Goal: Book appointment/travel/reservation

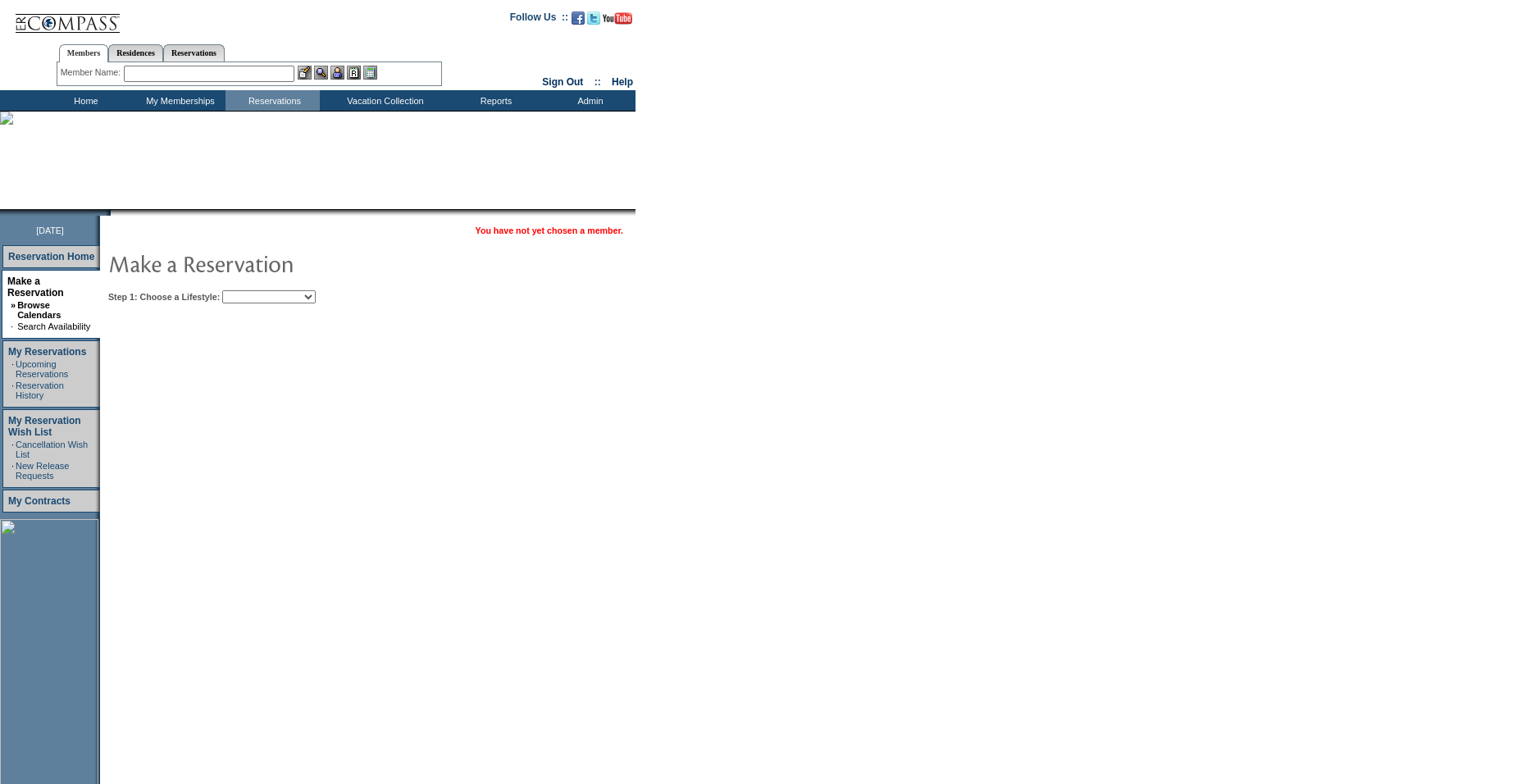
click at [263, 300] on select "Beach Leisure Metropolitan Mountain OIAL for Adventure OIAL for Couples OIAL fo…" at bounding box center [269, 297] width 93 height 13
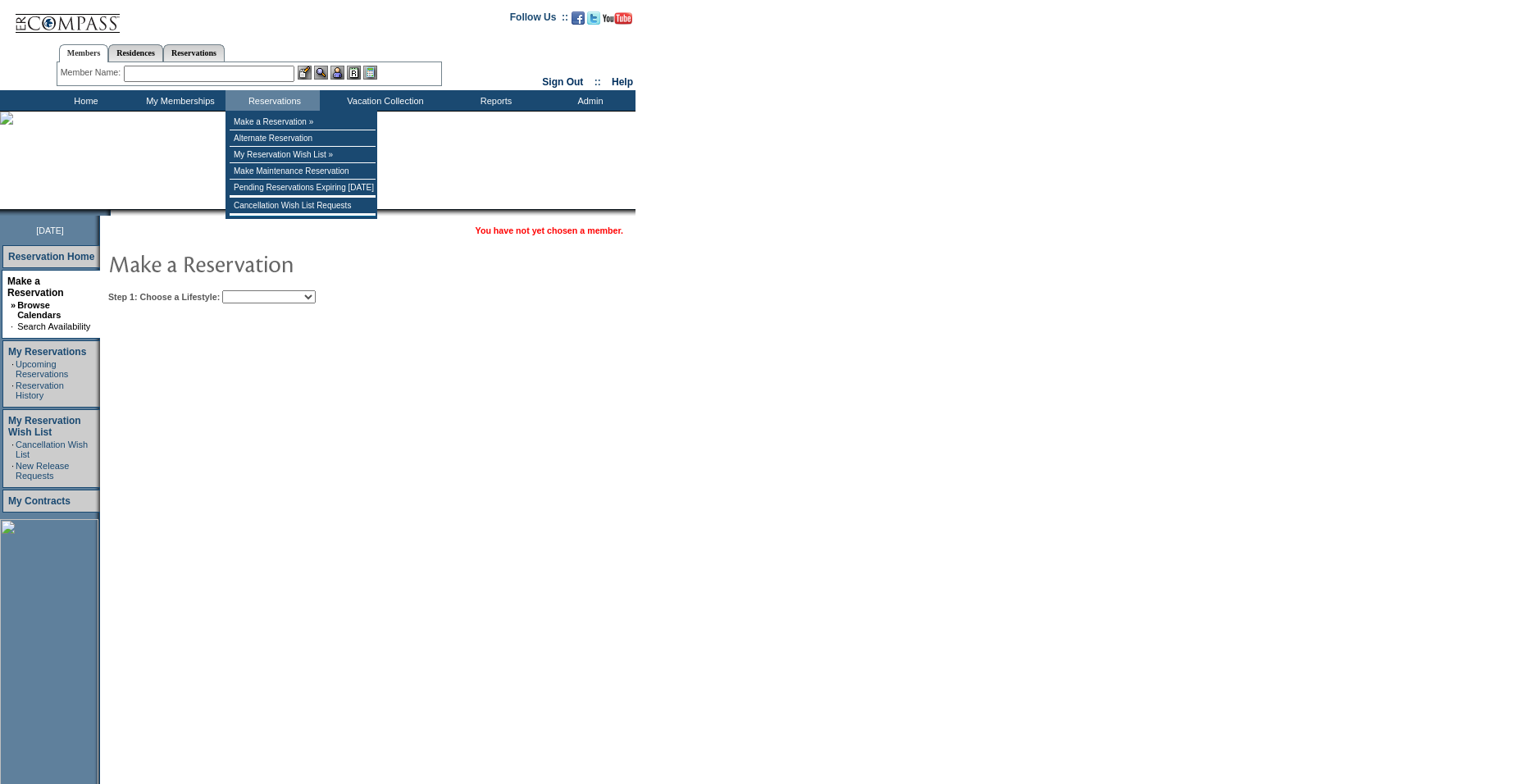
click at [254, 75] on input "text" at bounding box center [208, 74] width 171 height 16
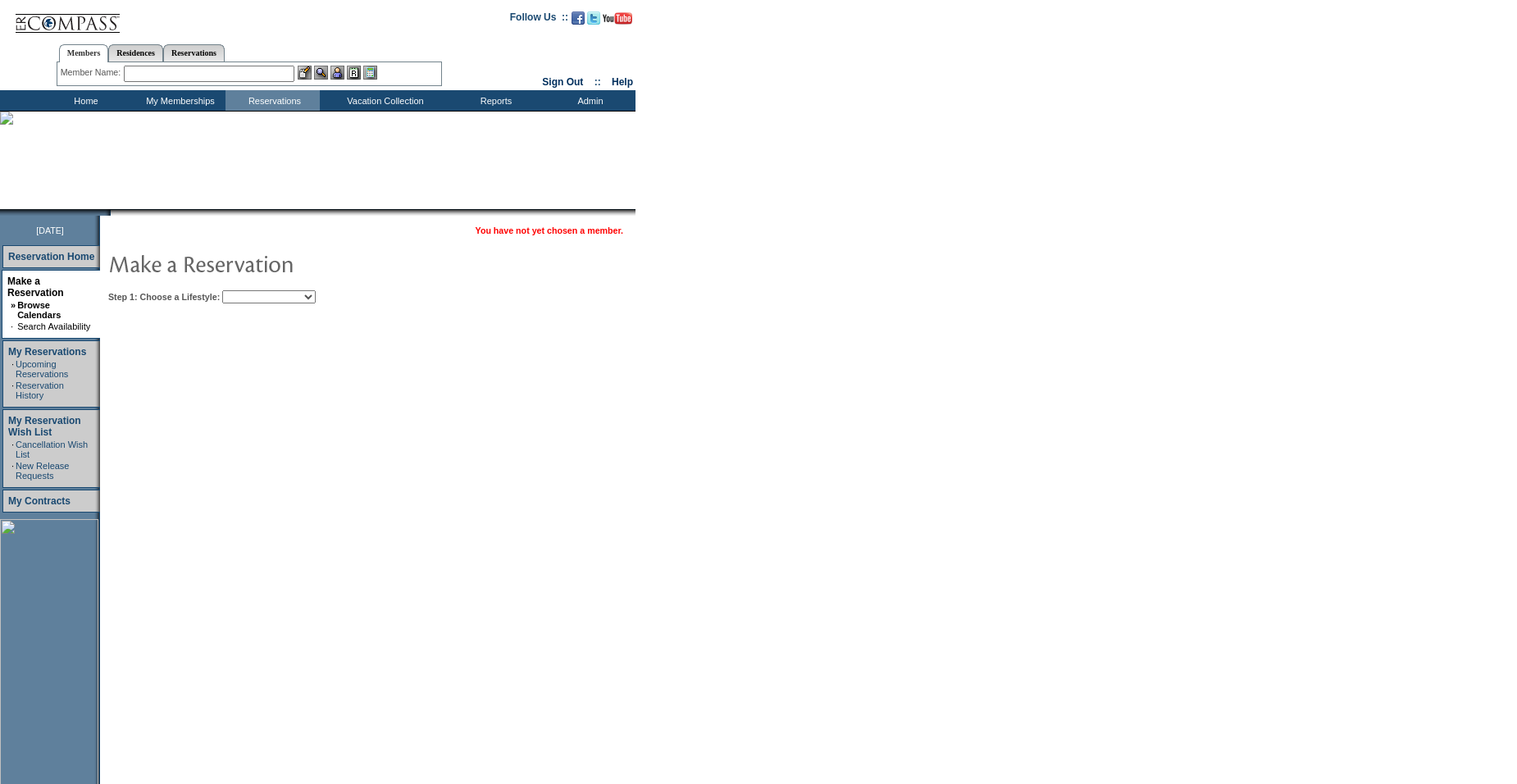
click at [266, 297] on select "Beach Leisure Metropolitan Mountain OIAL for Adventure OIAL for Couples OIAL fo…" at bounding box center [269, 297] width 93 height 13
drag, startPoint x: 267, startPoint y: 294, endPoint x: 272, endPoint y: 307, distance: 13.9
click at [267, 294] on select "Beach Leisure Metropolitan Mountain OIAL for Adventure OIAL for Couples OIAL fo…" at bounding box center [269, 297] width 93 height 13
select select "Metropolitan"
click at [250, 291] on select "Beach Leisure Metropolitan Mountain OIAL for Adventure OIAL for Couples OIAL fo…" at bounding box center [269, 297] width 93 height 13
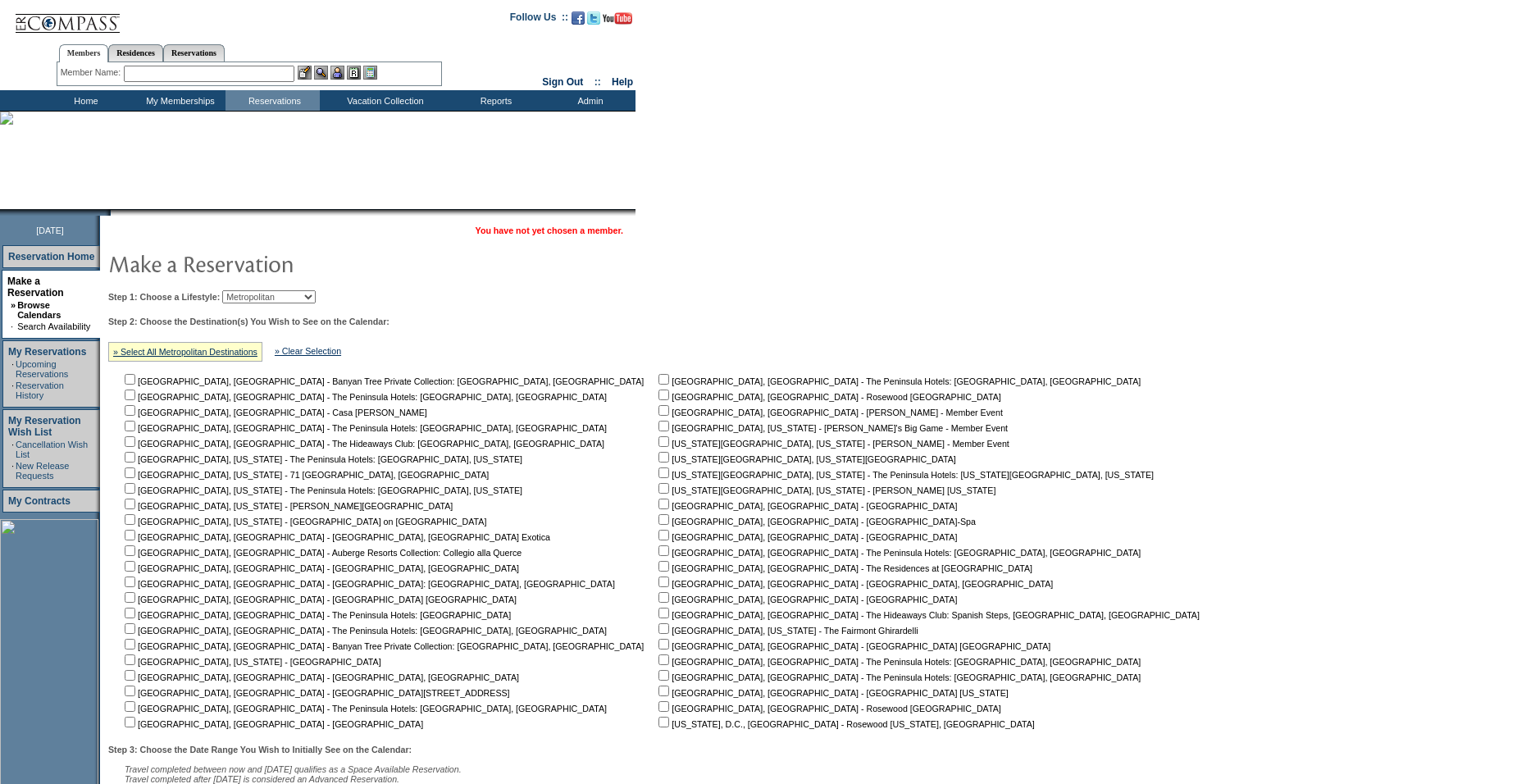
click at [136, 694] on input "checkbox" at bounding box center [129, 690] width 10 height 10
checkbox input "true"
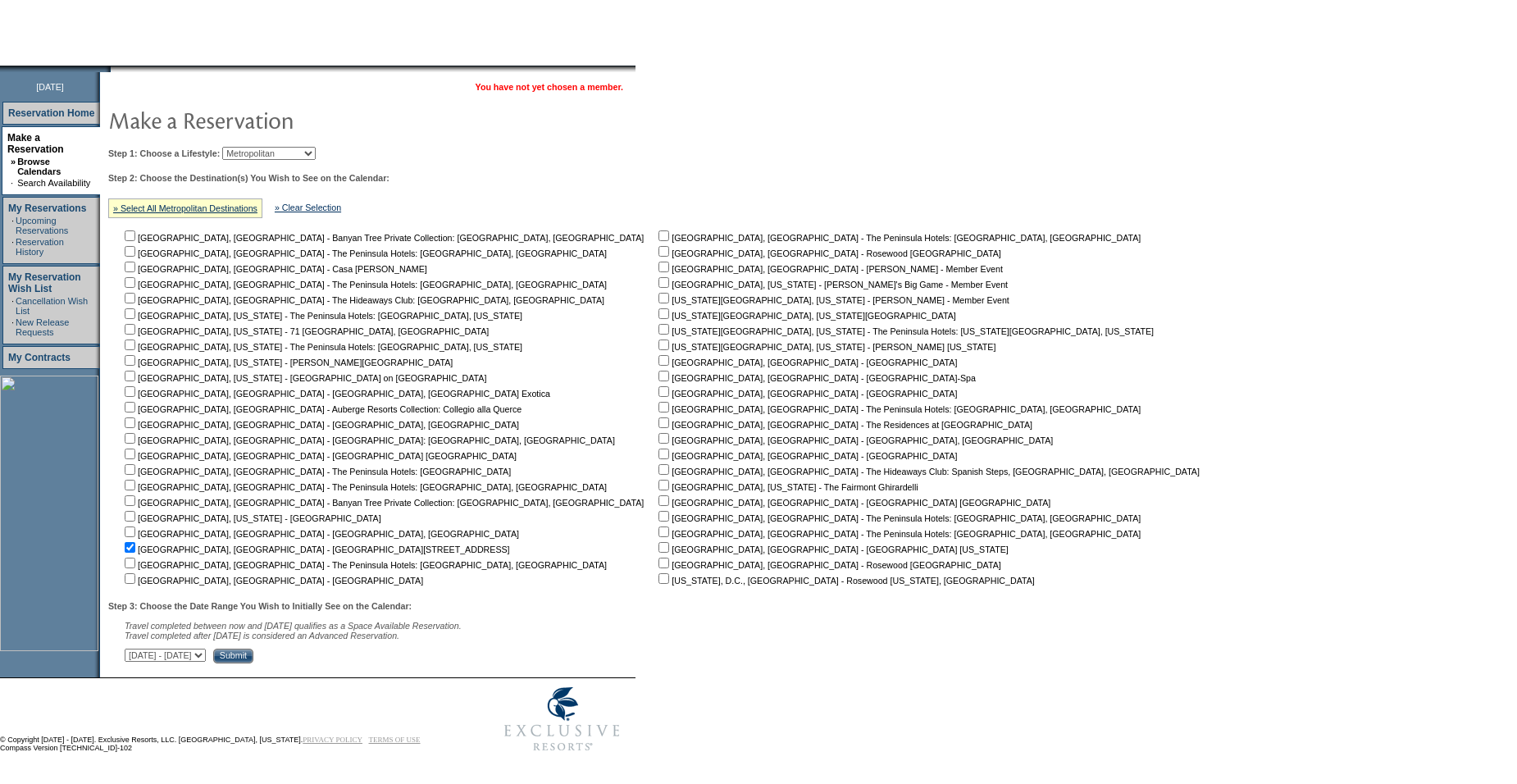
click at [206, 656] on select "[DATE] - [DATE] [DATE] - [DATE] [DATE] - [DATE] [DATE] - [DATE] [DATE] - [DATE]…" at bounding box center [165, 655] width 81 height 13
click at [206, 657] on select "[DATE] - [DATE] [DATE] - [DATE] [DATE] - [DATE] [DATE] - [DATE] [DATE] - [DATE]…" at bounding box center [165, 655] width 81 height 13
select select "[DATE]|[DATE]"
click at [134, 648] on select "[DATE] - [DATE] [DATE] - [DATE] [DATE] - [DATE] [DATE] - [DATE] [DATE] - [DATE]…" at bounding box center [165, 655] width 81 height 13
click at [254, 652] on input "Submit" at bounding box center [233, 656] width 41 height 15
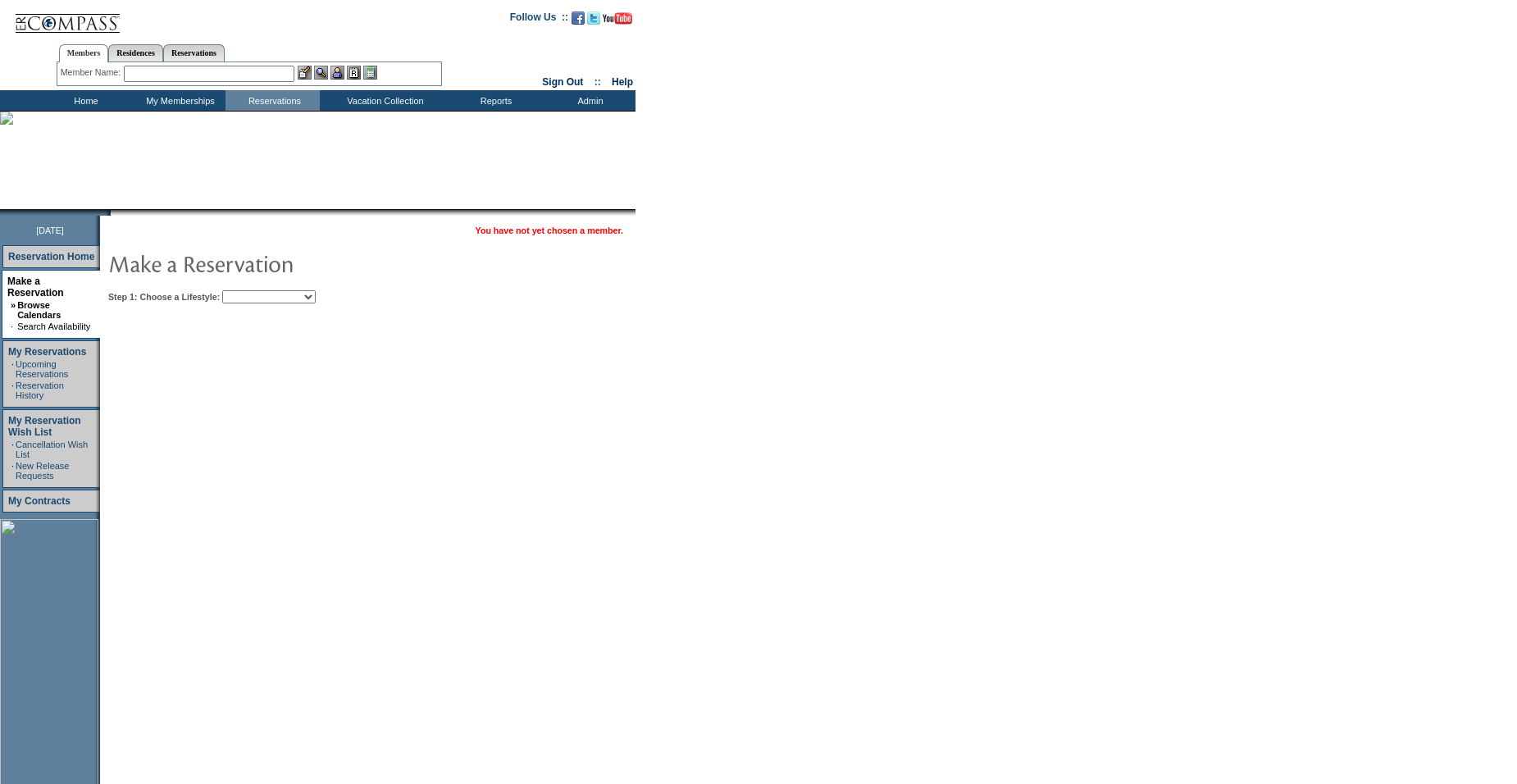
click at [292, 301] on select "Beach Leisure Metropolitan Mountain OIAL for Adventure OIAL for Couples OIAL fo…" at bounding box center [269, 297] width 93 height 13
select select "Beach"
click at [250, 291] on select "Beach Leisure Metropolitan Mountain OIAL for Adventure OIAL for Couples OIAL fo…" at bounding box center [269, 297] width 93 height 13
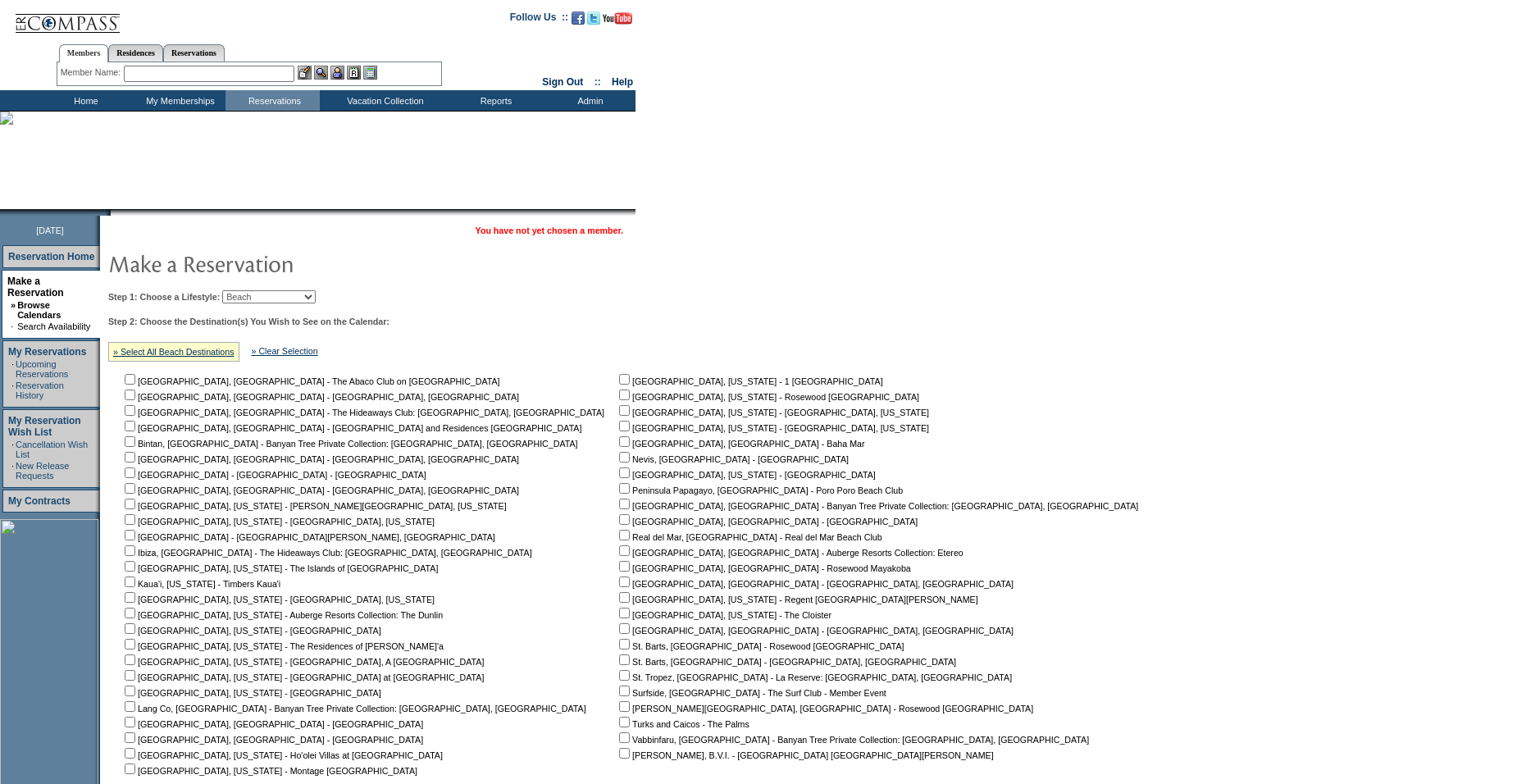
click at [619, 394] on input "checkbox" at bounding box center [624, 394] width 10 height 10
checkbox input "true"
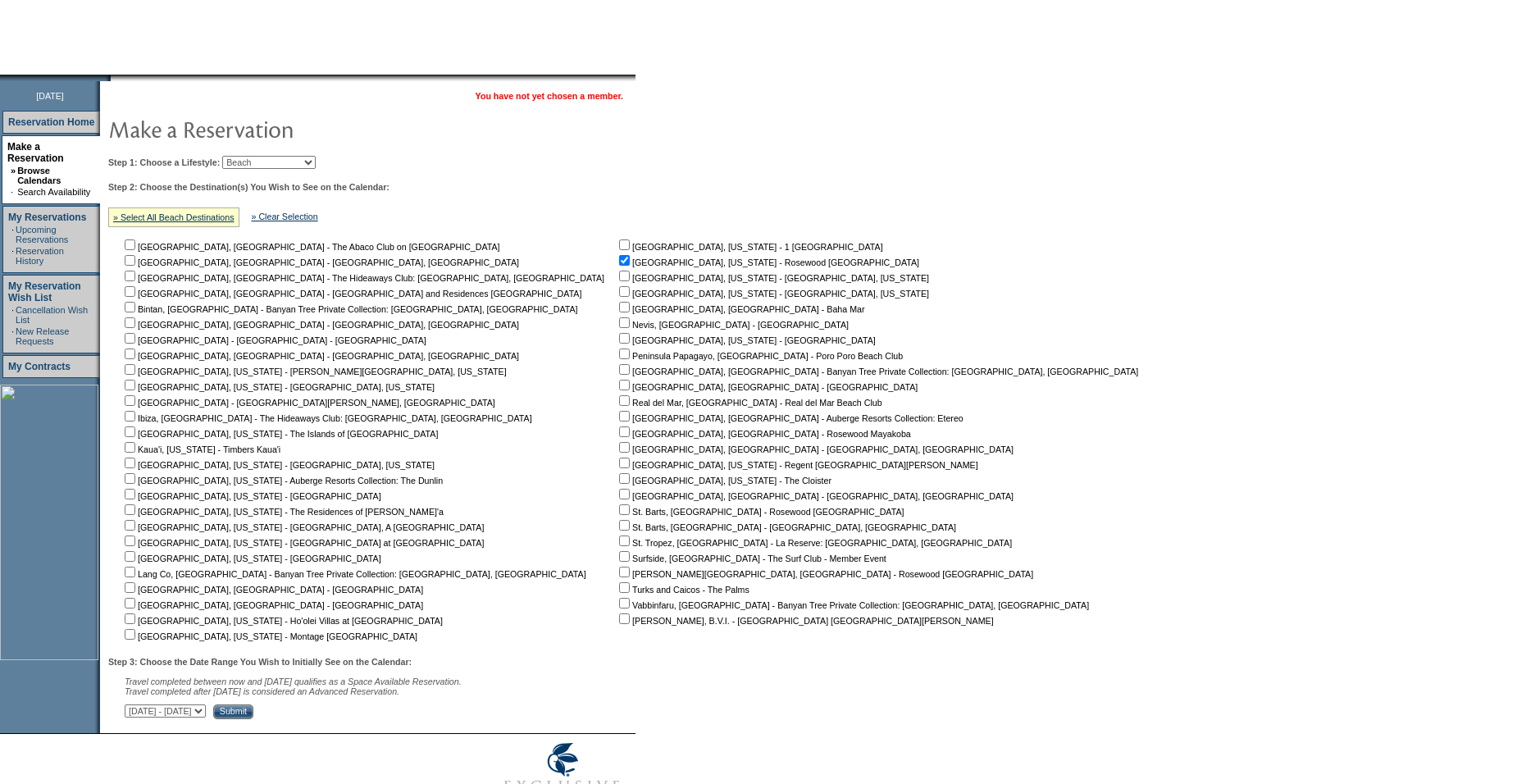
scroll to position [200, 0]
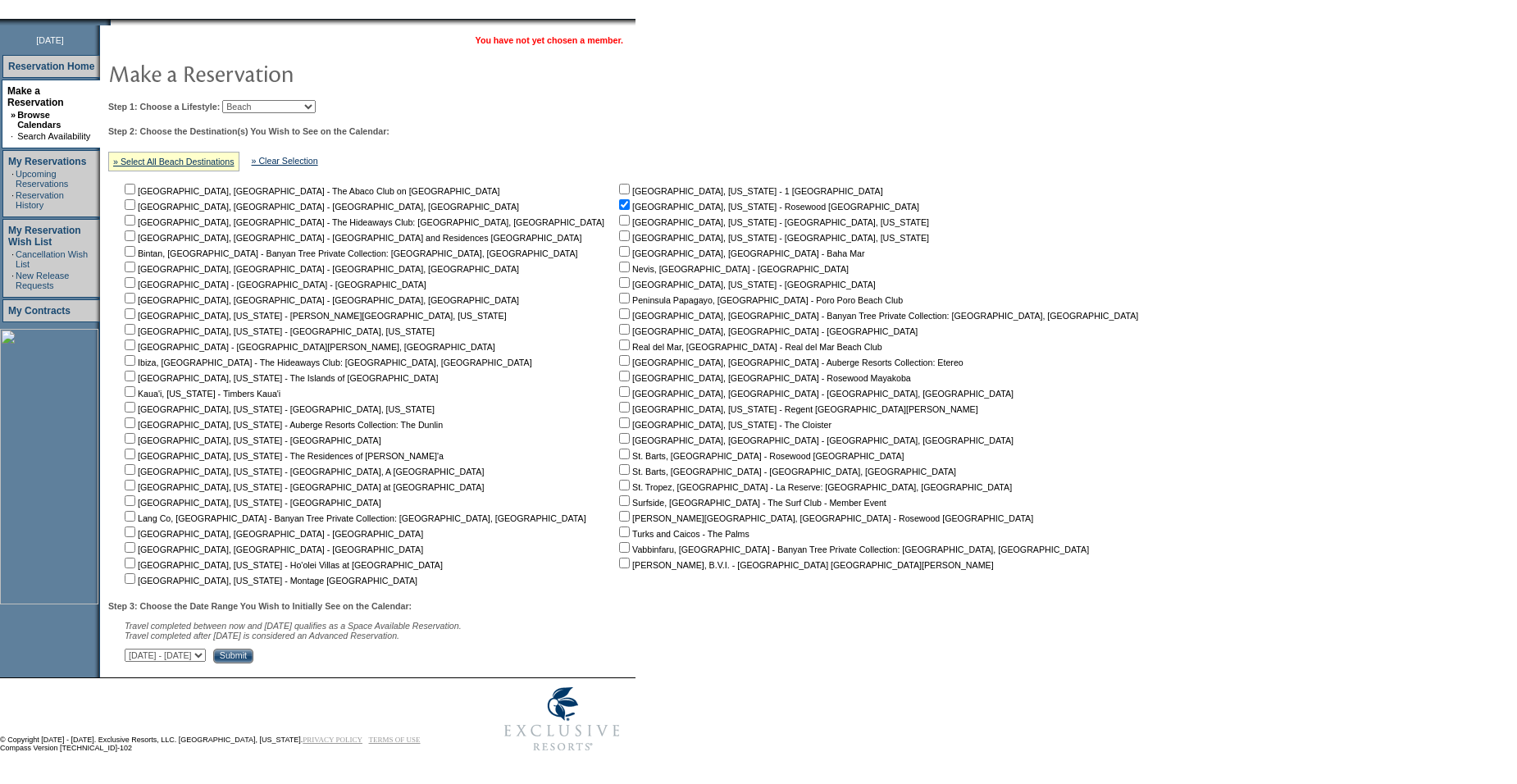
click at [254, 652] on input "Submit" at bounding box center [233, 656] width 41 height 15
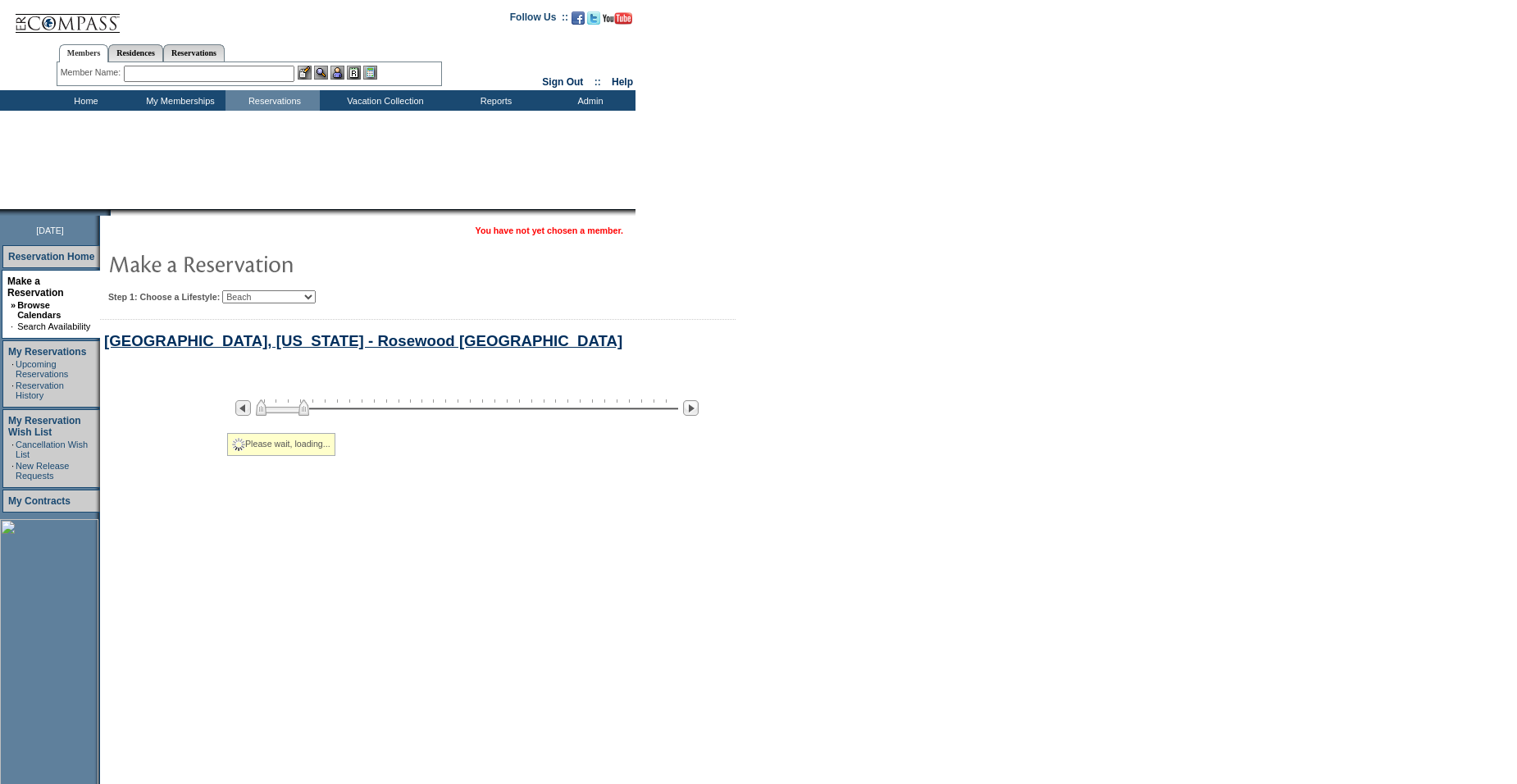
select select "Beach"
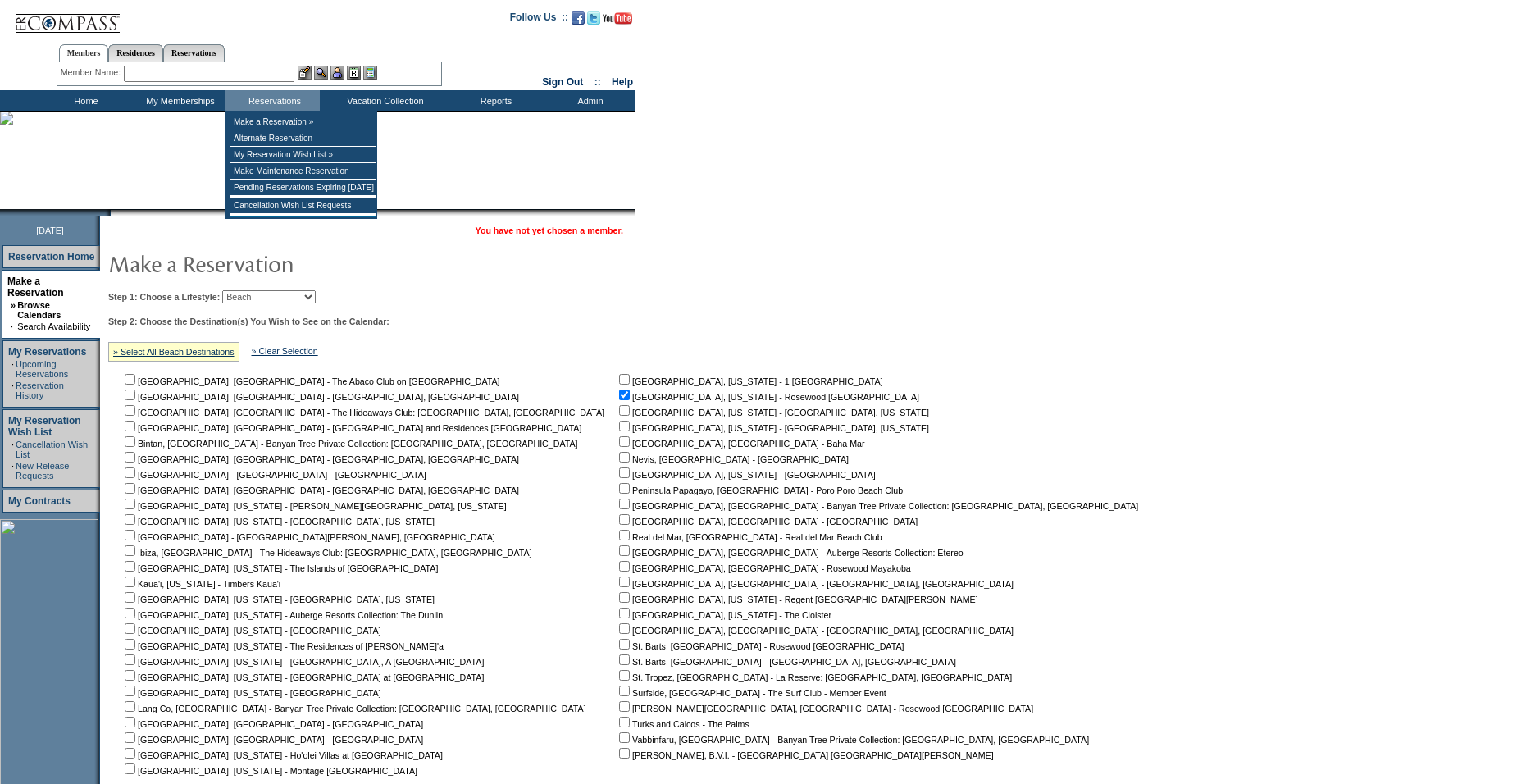
click at [274, 74] on input "text" at bounding box center [208, 74] width 171 height 16
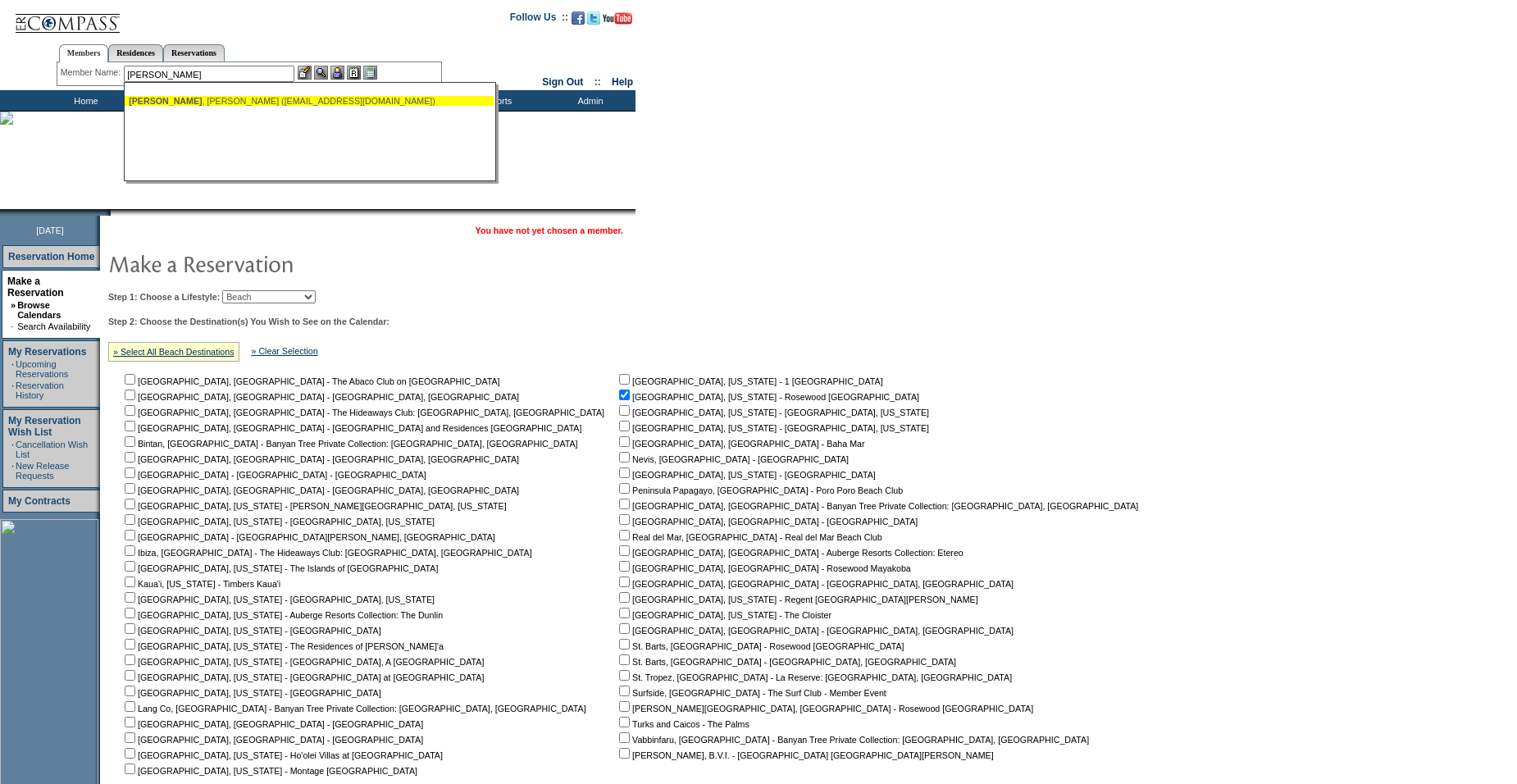
click at [314, 98] on div "Desforges , Peter (pdesforges@gmail.com)" at bounding box center [309, 101] width 361 height 9
type input "Desforges, Peter (pdesforges@gmail.com)"
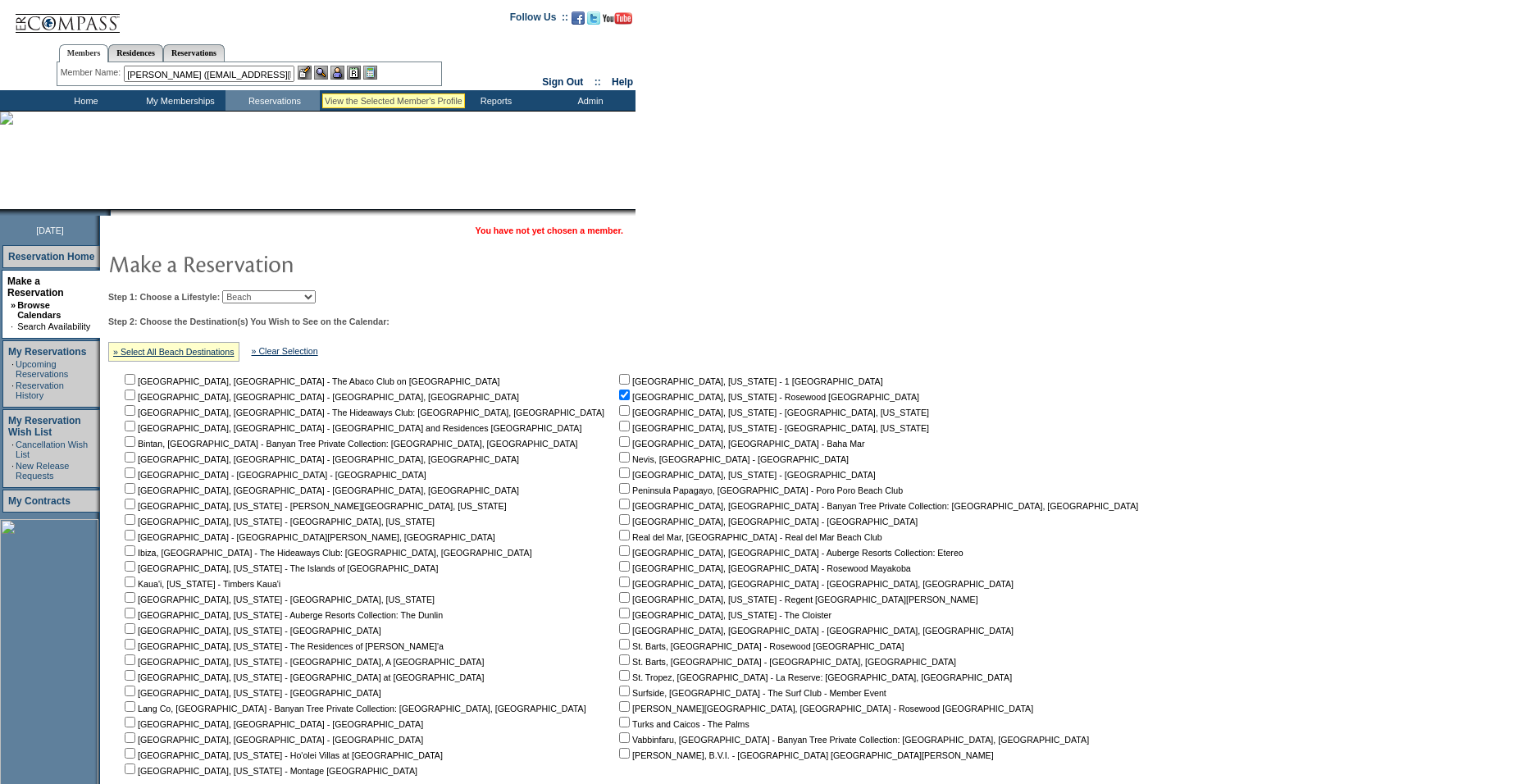
click at [322, 73] on img at bounding box center [321, 73] width 14 height 14
